Goal: Answer question/provide support

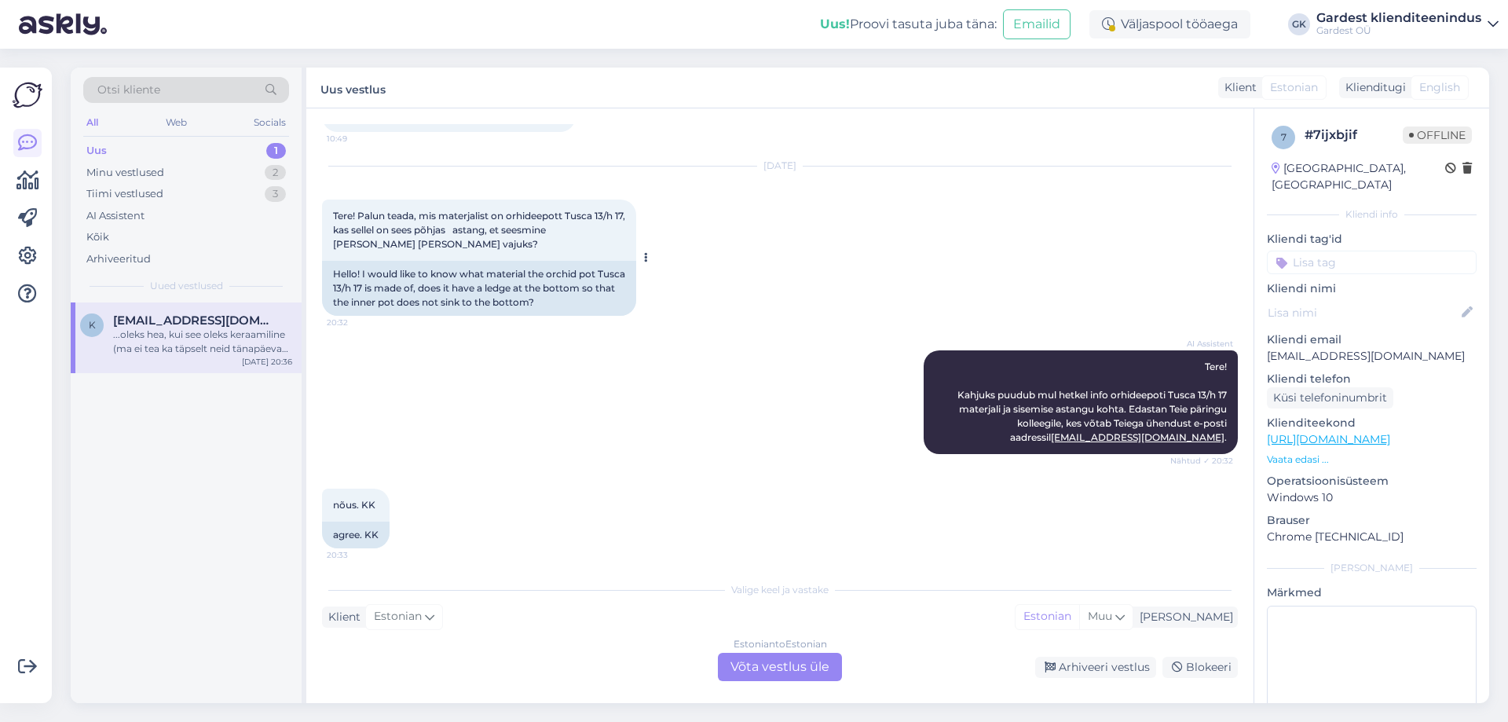
scroll to position [808, 0]
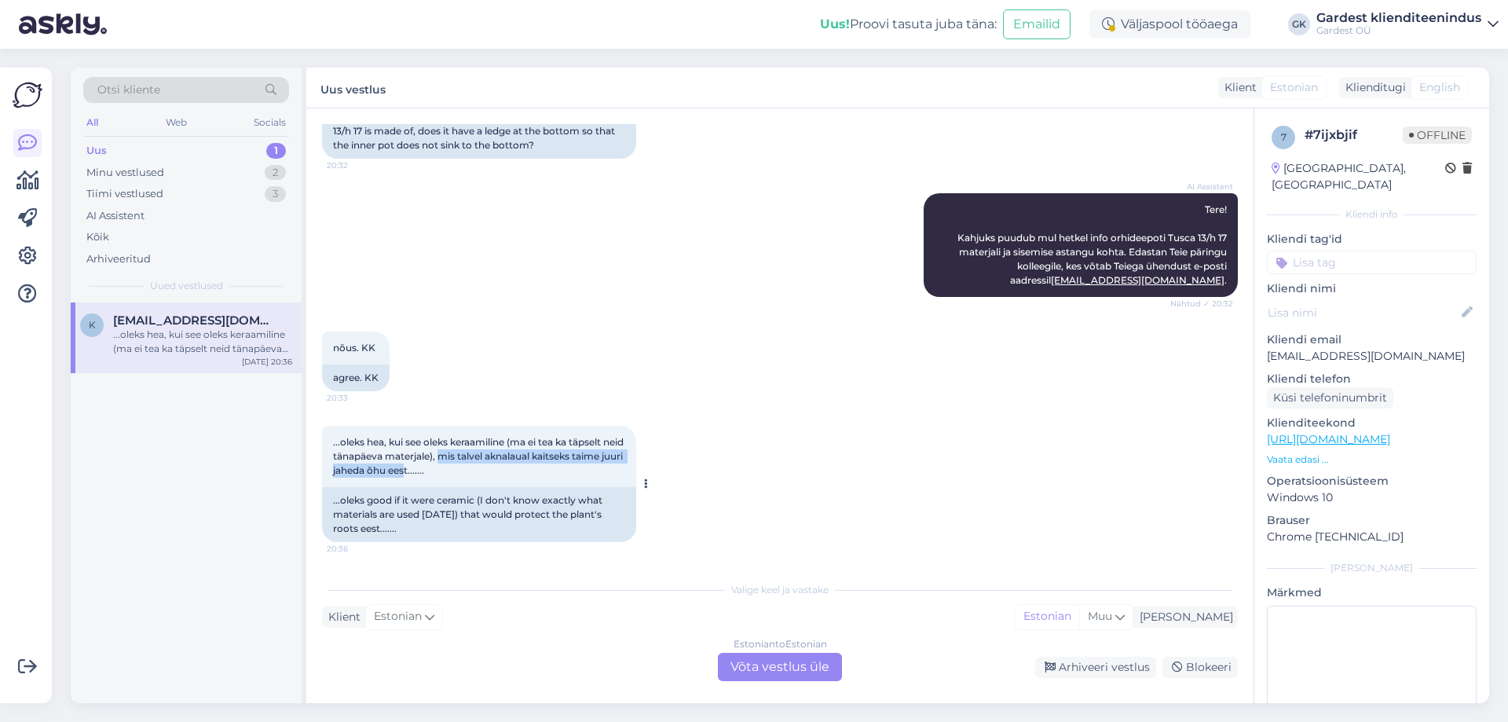
drag, startPoint x: 462, startPoint y: 472, endPoint x: 463, endPoint y: 453, distance: 18.9
click at [463, 453] on span "...oleks hea, kui see oleks keraamiline (ma ei tea ka täpselt neid tänapäeva ma…" at bounding box center [479, 456] width 293 height 40
copy span "mis talvel aknalaual kaitseks taime juuri jaheda õhu ees"
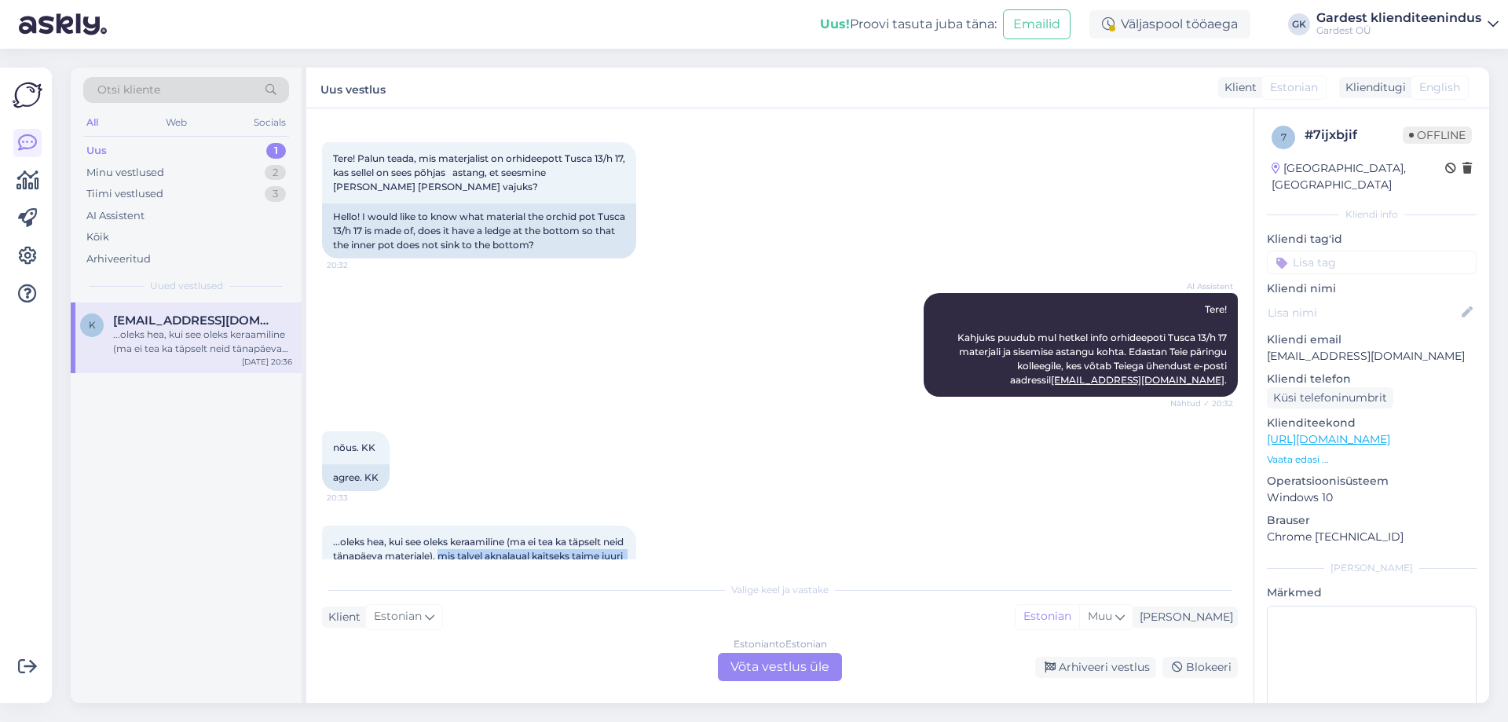
scroll to position [572, 0]
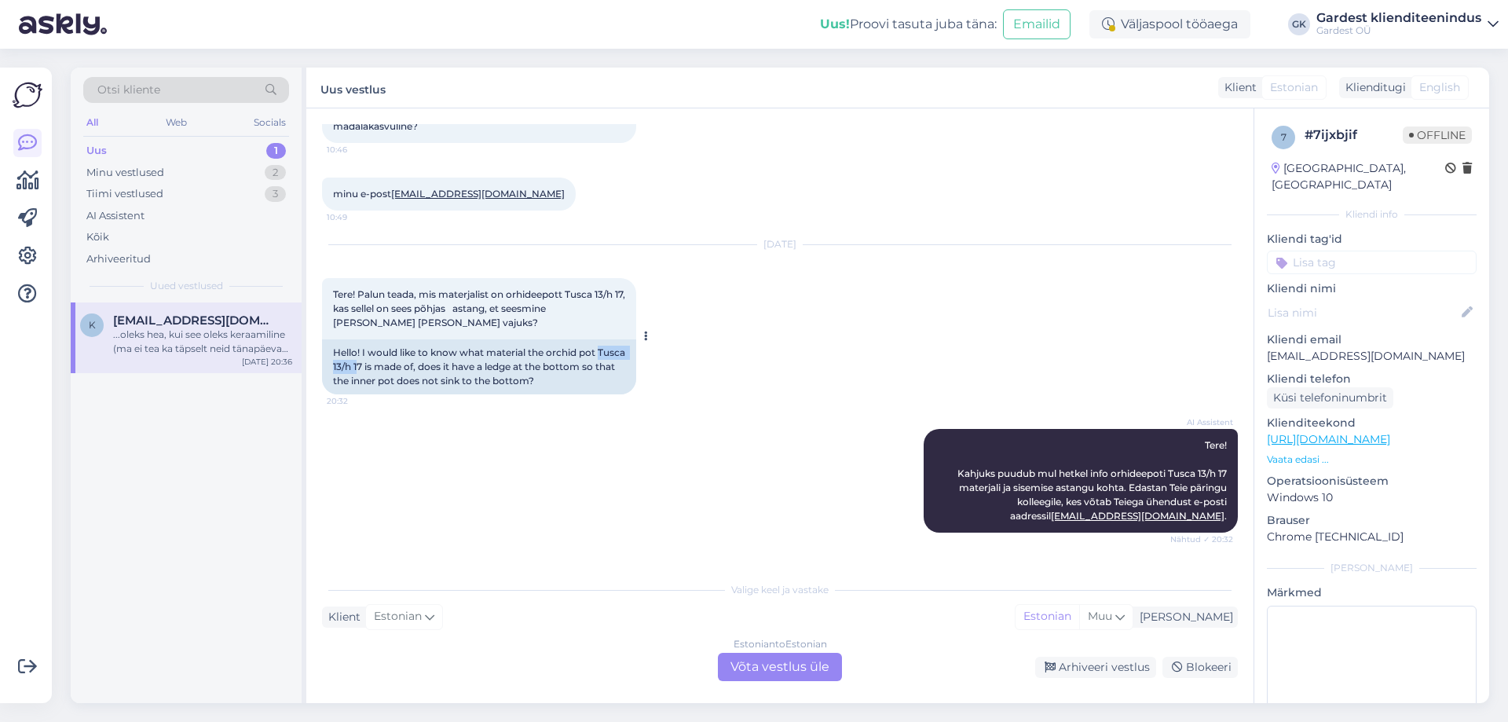
drag, startPoint x: 333, startPoint y: 364, endPoint x: 387, endPoint y: 364, distance: 54.2
click at [387, 364] on div "Hello! I would like to know what material the orchid pot Tusca 13/h 17 is made …" at bounding box center [479, 366] width 314 height 55
drag, startPoint x: 567, startPoint y: 291, endPoint x: 342, endPoint y: 308, distance: 226.1
click at [342, 308] on span "Tere! Palun teada, mis materjalist on orhideepott Tusca 13/h 17, kas sellel on …" at bounding box center [480, 308] width 295 height 40
copy span "Tusca 13/h 17"
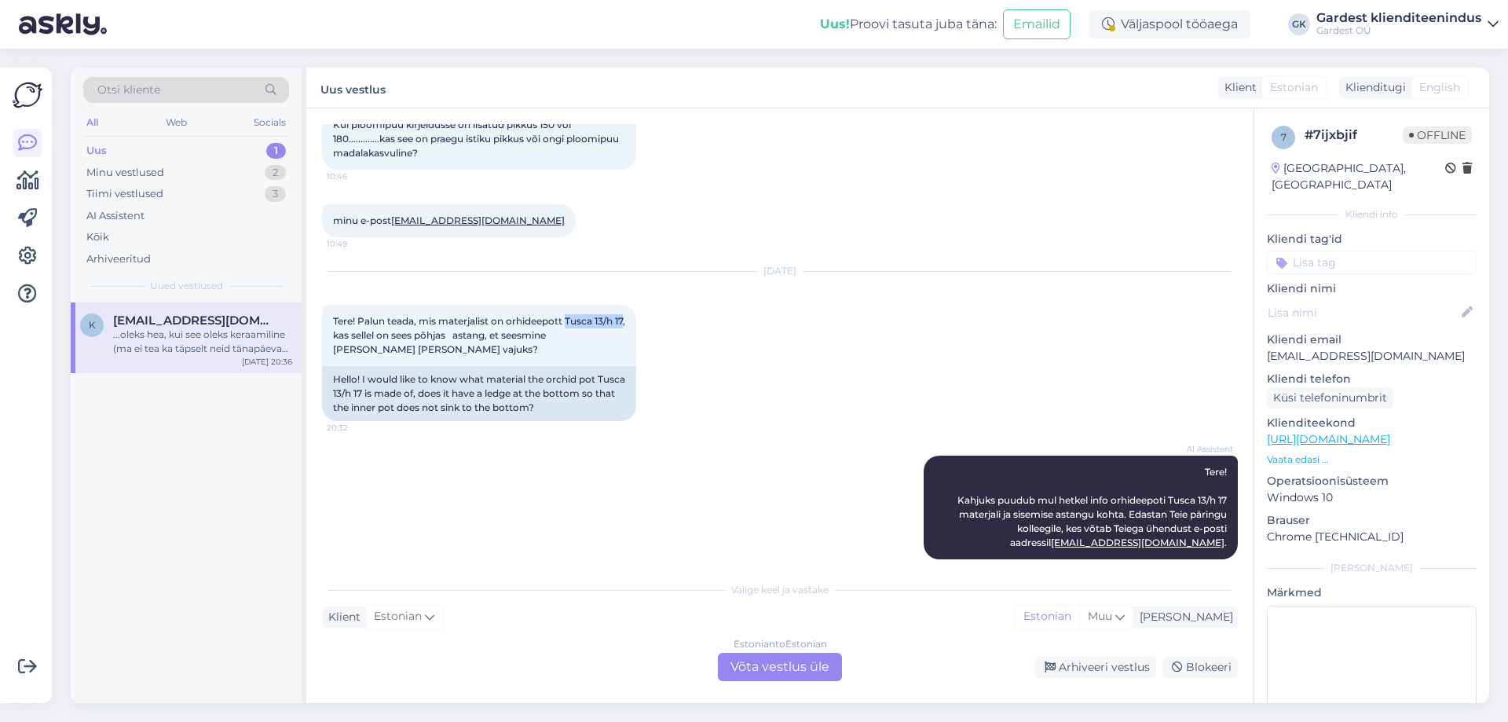
scroll to position [729, 0]
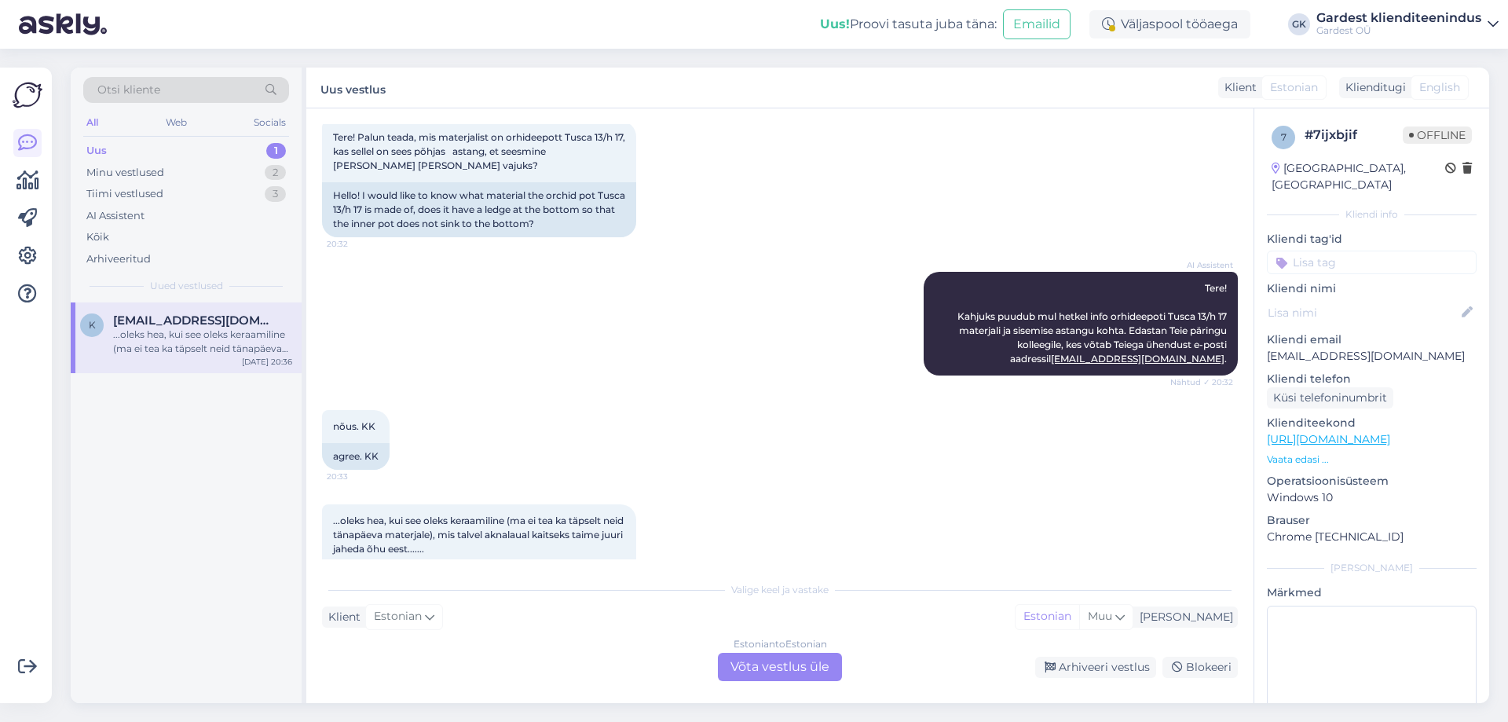
click at [795, 661] on div "Estonian to Estonian Võta vestlus üle" at bounding box center [780, 667] width 124 height 28
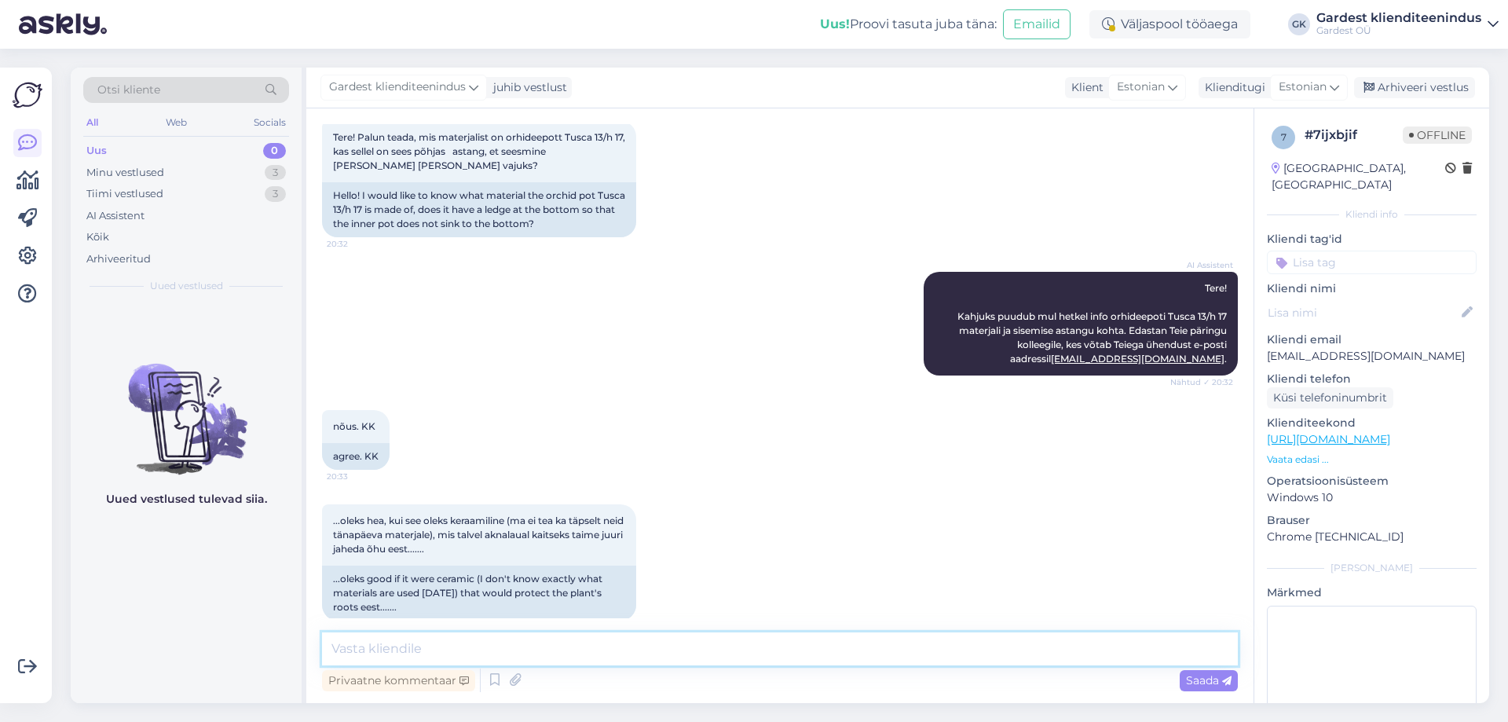
click at [572, 650] on textarea at bounding box center [780, 648] width 916 height 33
type textarea "Tere! Täname huvi tundmast, meie valikus kõik Tusca orhideepotid ja lillepotid …"
